Goal: Task Accomplishment & Management: Manage account settings

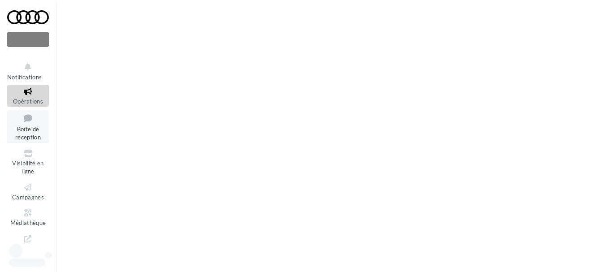
click at [22, 130] on span "Boîte de réception" at bounding box center [28, 133] width 26 height 16
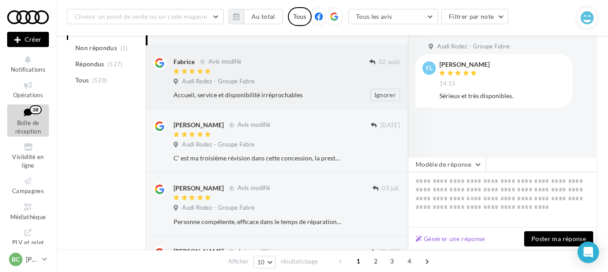
scroll to position [179, 0]
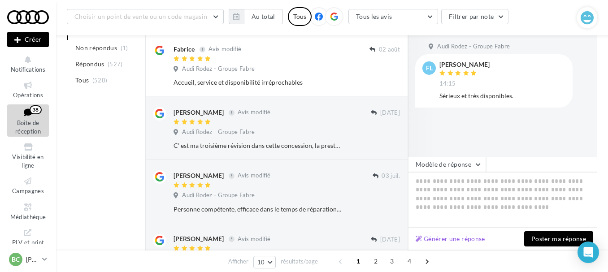
click at [90, 79] on li "Tous (528)" at bounding box center [104, 80] width 75 height 16
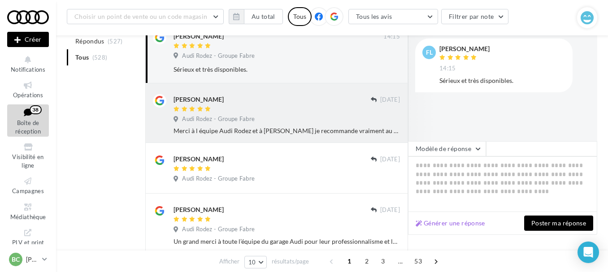
scroll to position [90, 0]
